Goal: Task Accomplishment & Management: Use online tool/utility

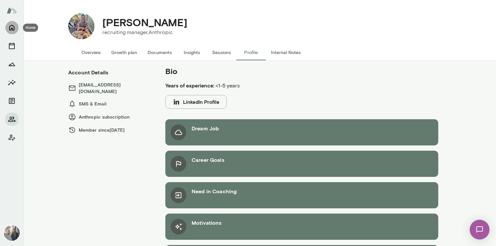
click at [14, 27] on icon "Home" at bounding box center [11, 28] width 5 height 6
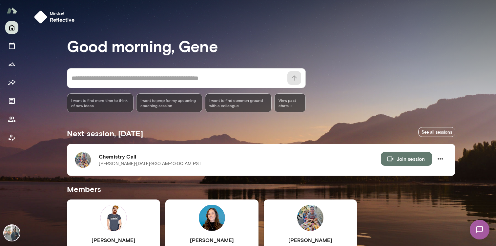
scroll to position [79, 0]
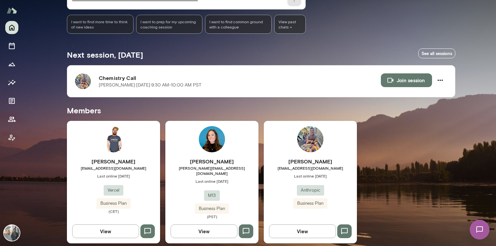
click at [214, 225] on button "View" at bounding box center [204, 232] width 67 height 14
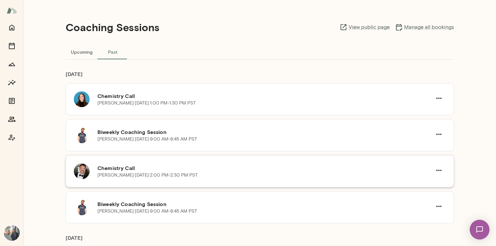
click at [84, 172] on img at bounding box center [82, 172] width 16 height 16
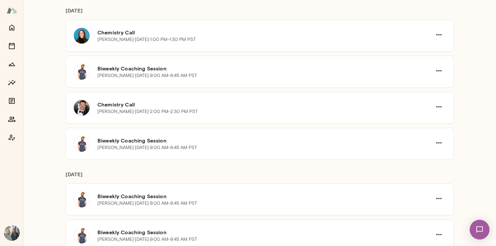
scroll to position [66, 0]
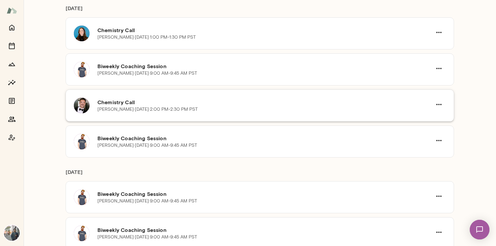
click at [80, 107] on img at bounding box center [82, 106] width 16 height 16
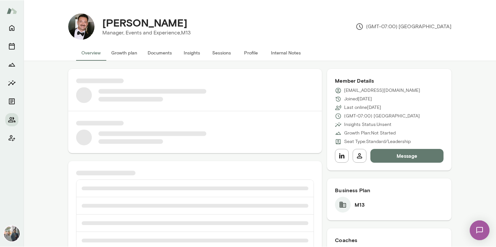
scroll to position [277, 0]
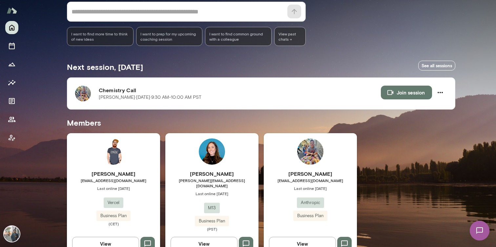
scroll to position [69, 0]
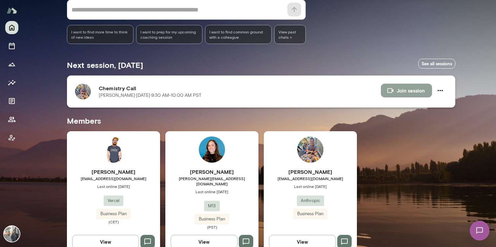
click at [410, 88] on button "Join session" at bounding box center [406, 91] width 51 height 14
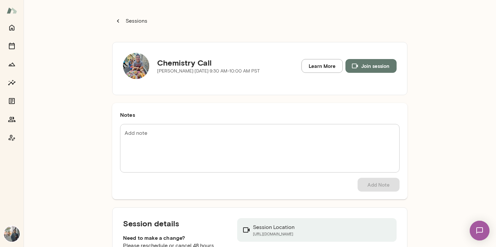
click at [361, 65] on button "Join session" at bounding box center [370, 66] width 51 height 14
